Goal: Transaction & Acquisition: Book appointment/travel/reservation

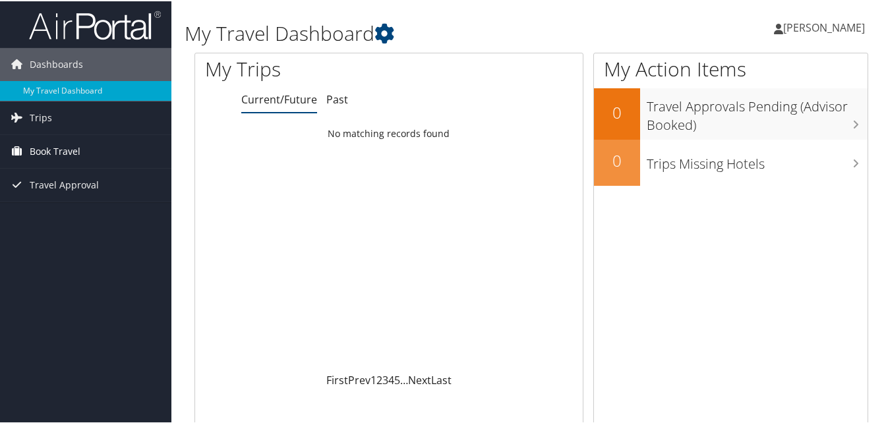
click at [65, 151] on span "Book Travel" at bounding box center [55, 150] width 51 height 33
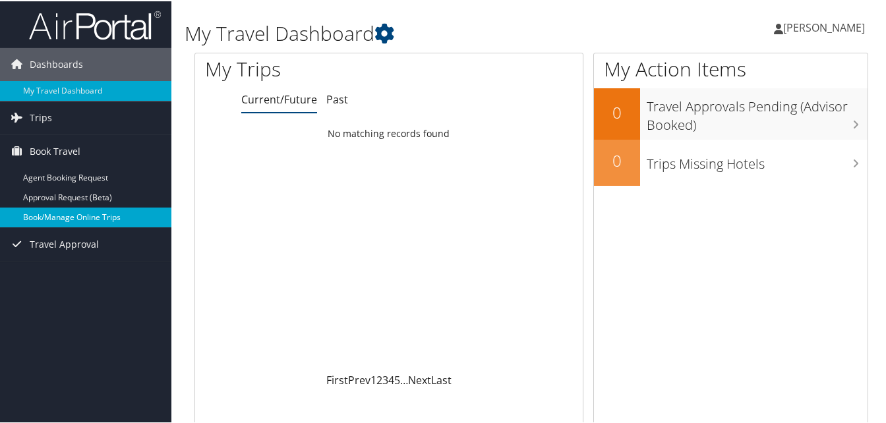
click at [81, 216] on link "Book/Manage Online Trips" at bounding box center [85, 216] width 171 height 20
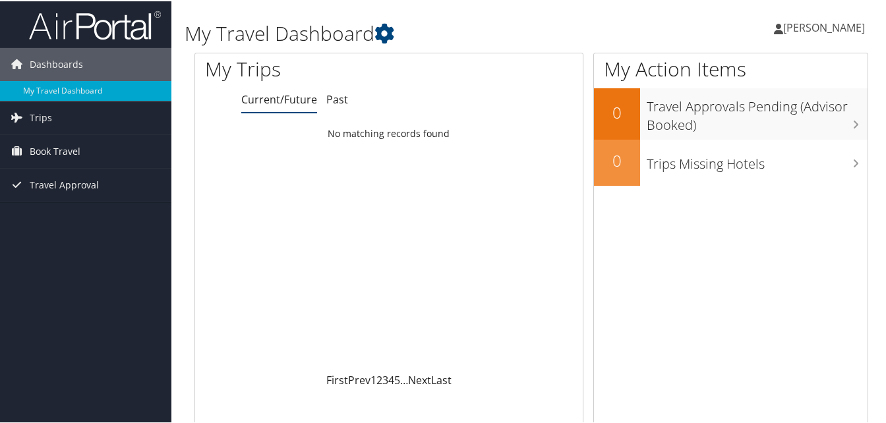
click at [799, 24] on span "[PERSON_NAME]" at bounding box center [824, 26] width 82 height 15
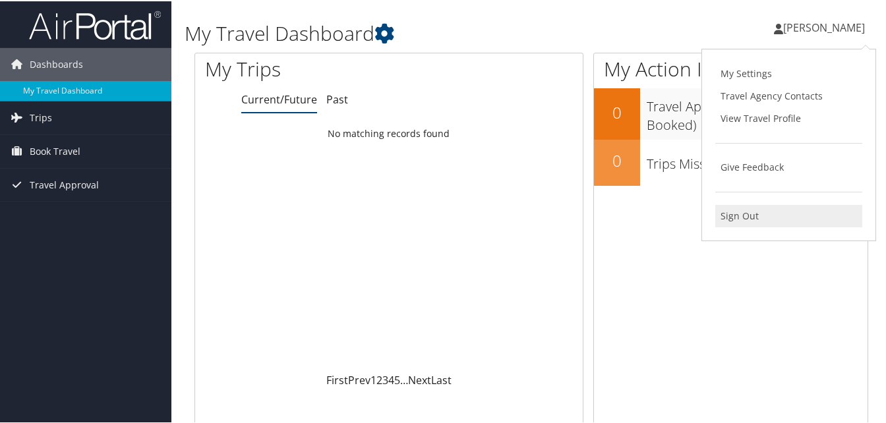
click at [727, 216] on link "Sign Out" at bounding box center [788, 215] width 147 height 22
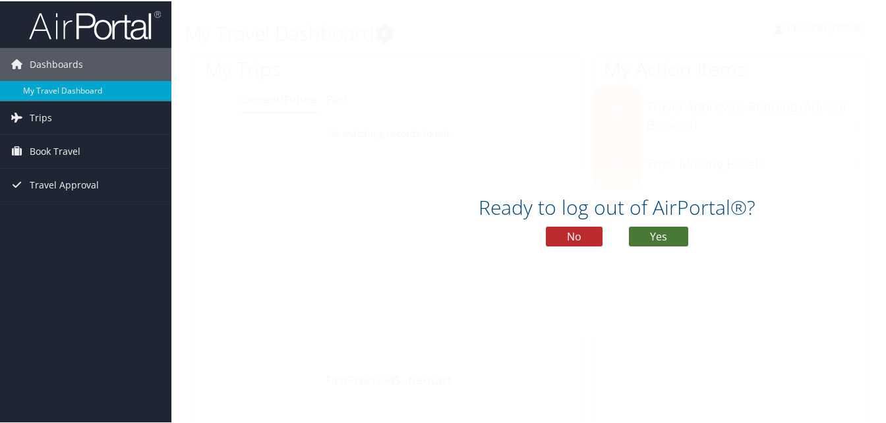
click at [661, 238] on button "Yes" at bounding box center [658, 235] width 59 height 20
